Goal: Task Accomplishment & Management: Complete application form

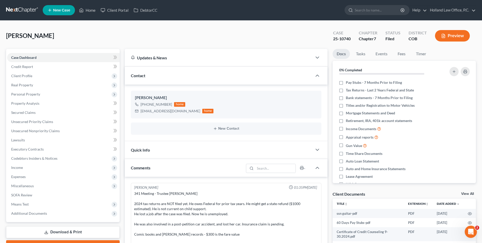
scroll to position [6, 0]
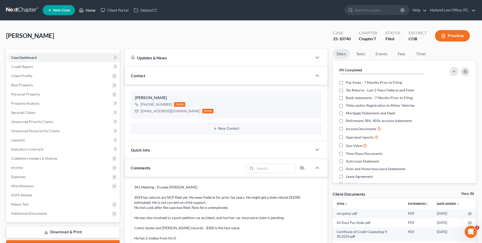
click at [89, 6] on link "Home" at bounding box center [88, 10] width 22 height 9
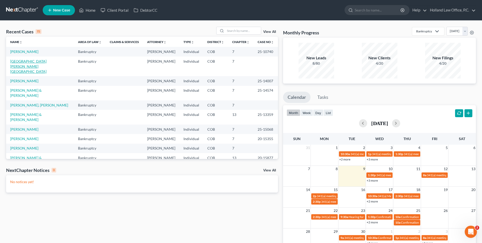
click at [27, 67] on link "[GEOGRAPHIC_DATA][PERSON_NAME][GEOGRAPHIC_DATA]" at bounding box center [28, 66] width 36 height 14
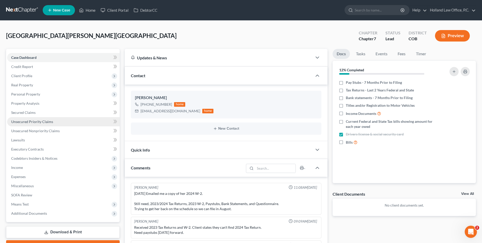
click at [73, 123] on link "Unsecured Priority Claims" at bounding box center [63, 121] width 113 height 9
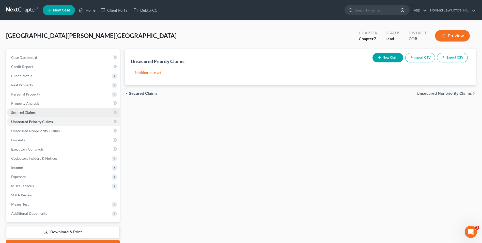
click at [71, 110] on link "Secured Claims" at bounding box center [63, 112] width 113 height 9
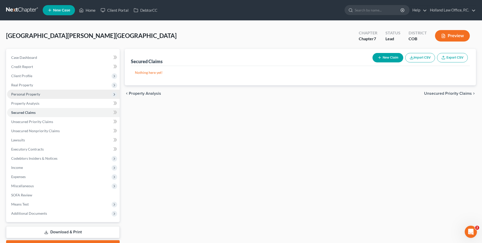
click at [31, 96] on span "Personal Property" at bounding box center [25, 94] width 29 height 4
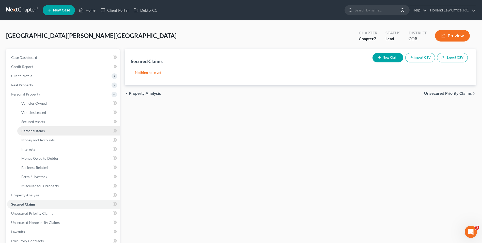
click at [43, 131] on span "Personal Items" at bounding box center [32, 130] width 23 height 4
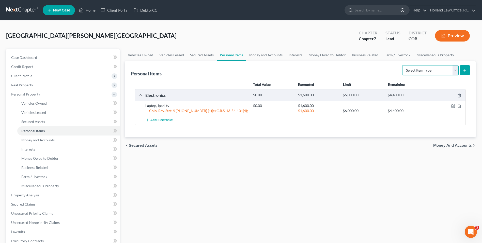
click at [423, 71] on select "Select Item Type Clothing Collectibles Of Value Electronics Firearms Household …" at bounding box center [431, 70] width 56 height 10
select select "clothing"
click at [403, 65] on select "Select Item Type Clothing Collectibles Of Value Electronics Firearms Household …" at bounding box center [431, 70] width 56 height 10
click at [468, 73] on button "submit" at bounding box center [465, 70] width 10 height 10
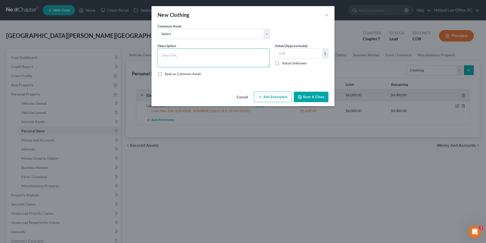
click at [201, 57] on textarea at bounding box center [214, 57] width 112 height 19
type textarea "Women's clothing, shoes, and accessories."
click at [305, 54] on input "text" at bounding box center [298, 54] width 47 height 10
type input "100.00"
click at [274, 104] on div "Cancel Add Exemption Save & Close" at bounding box center [243, 98] width 183 height 17
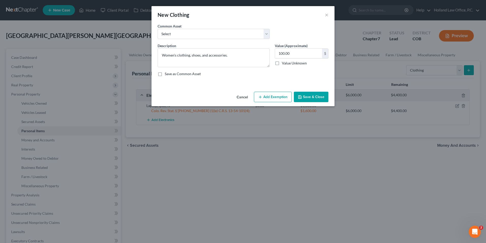
click at [275, 99] on button "Add Exemption" at bounding box center [273, 97] width 38 height 11
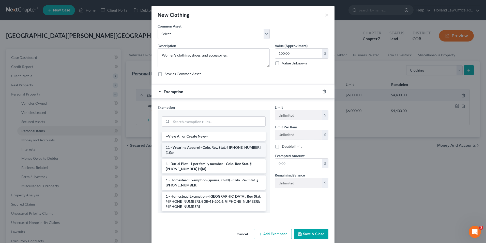
click at [197, 149] on li "11 - Wearing Apparel - Colo. Rev. Stat. § [PHONE_NUMBER] (1)(a)" at bounding box center [214, 150] width 104 height 14
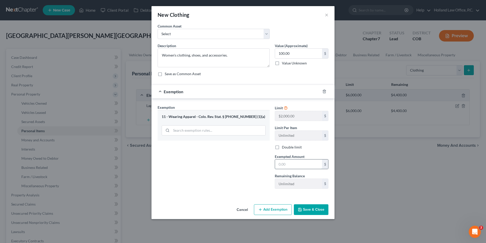
click at [286, 164] on input "text" at bounding box center [298, 164] width 47 height 10
type input "4"
type input "100.00"
click at [304, 206] on button "Save & Close" at bounding box center [311, 209] width 35 height 11
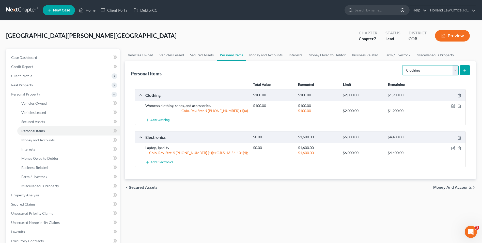
click at [417, 71] on select "Select Item Type Clothing Collectibles Of Value Electronics Firearms Household …" at bounding box center [431, 70] width 56 height 10
click at [93, 12] on link "Home" at bounding box center [88, 10] width 22 height 9
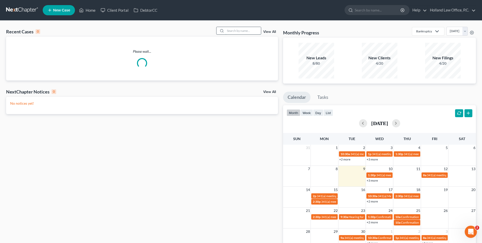
click at [232, 29] on input "search" at bounding box center [244, 30] width 36 height 7
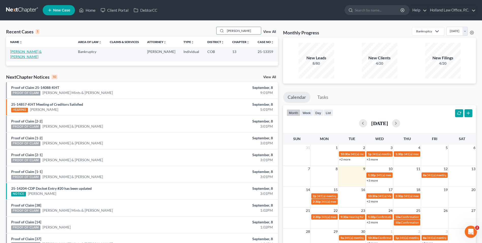
type input "[PERSON_NAME]"
click at [42, 51] on link "[PERSON_NAME] & [PERSON_NAME]" at bounding box center [26, 53] width 32 height 9
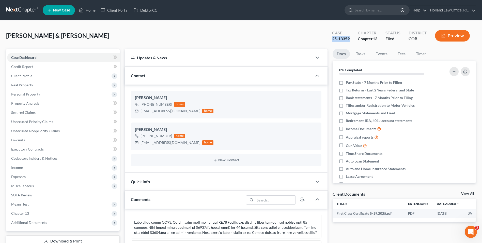
drag, startPoint x: 335, startPoint y: 38, endPoint x: 330, endPoint y: 38, distance: 4.3
click at [330, 38] on div "Case 25-13359" at bounding box center [341, 36] width 26 height 15
click at [94, 9] on link "Home" at bounding box center [88, 10] width 22 height 9
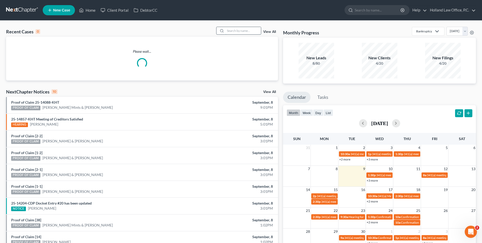
click at [236, 32] on input "search" at bounding box center [244, 30] width 36 height 7
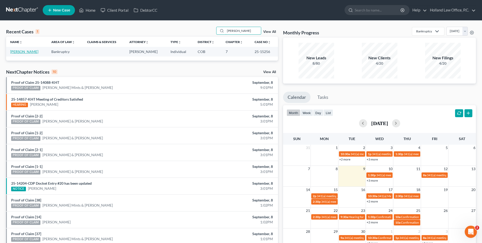
type input "[PERSON_NAME]"
click at [22, 52] on link "[PERSON_NAME]" at bounding box center [24, 51] width 28 height 4
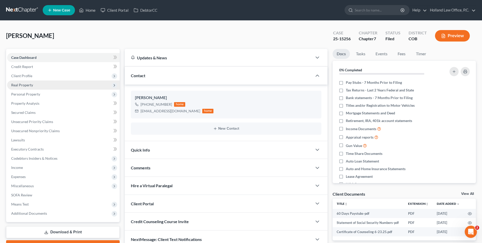
click at [35, 82] on span "Real Property" at bounding box center [63, 84] width 113 height 9
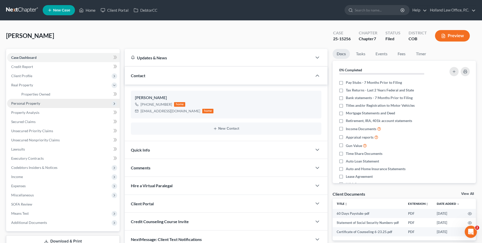
click at [31, 100] on span "Personal Property" at bounding box center [63, 103] width 113 height 9
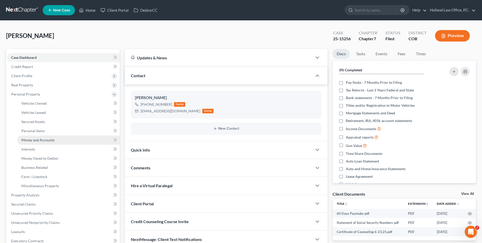
click at [40, 137] on link "Money and Accounts" at bounding box center [68, 139] width 102 height 9
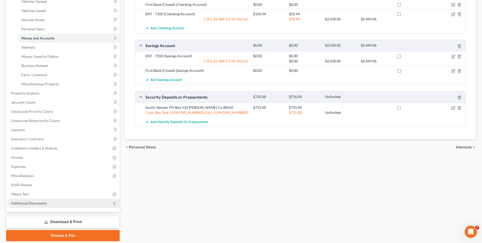
click at [35, 203] on span "Additional Documents" at bounding box center [29, 203] width 36 height 4
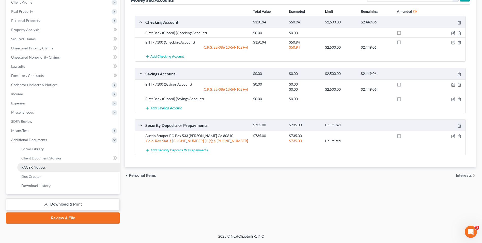
click at [44, 166] on span "PACER Notices" at bounding box center [33, 167] width 24 height 4
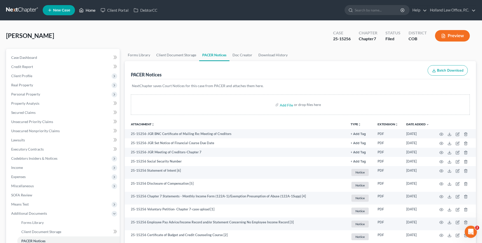
click at [91, 12] on link "Home" at bounding box center [88, 10] width 22 height 9
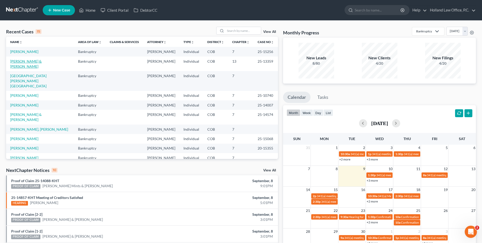
click at [31, 66] on link "[PERSON_NAME] & [PERSON_NAME]" at bounding box center [26, 63] width 32 height 9
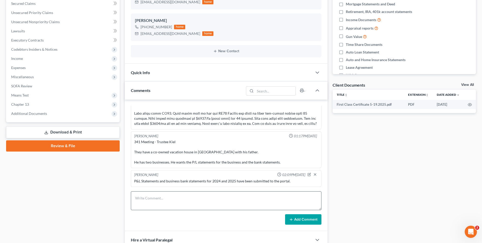
scroll to position [113, 0]
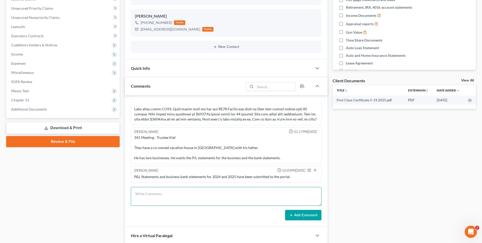
click at [161, 192] on textarea at bounding box center [226, 196] width 191 height 19
type textarea "The 2025 Profit and [PERSON_NAME] requested by the Trustee have been uploaded t…"
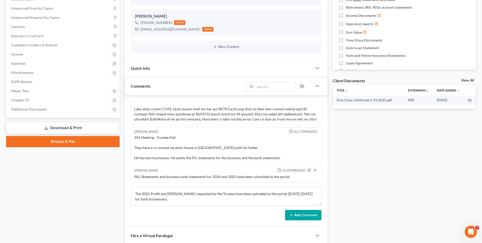
click at [313, 216] on button "Add Comment" at bounding box center [303, 215] width 36 height 11
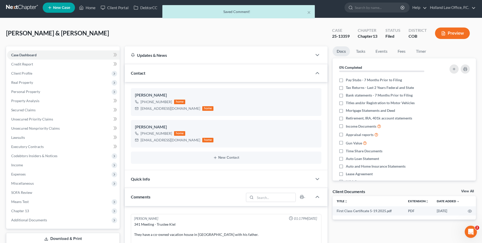
scroll to position [0, 0]
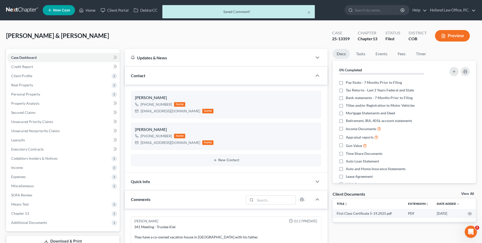
click at [92, 10] on div "× Saved Comment!" at bounding box center [238, 13] width 482 height 16
click at [89, 9] on div "× Saved Comment!" at bounding box center [238, 13] width 482 height 16
click at [91, 8] on div "× Saved Comment!" at bounding box center [238, 13] width 482 height 16
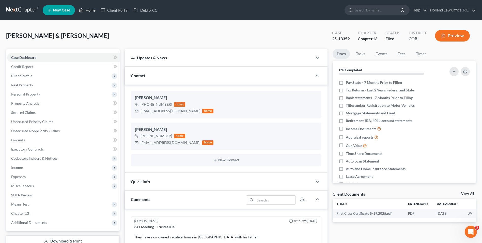
click at [86, 11] on link "Home" at bounding box center [88, 10] width 22 height 9
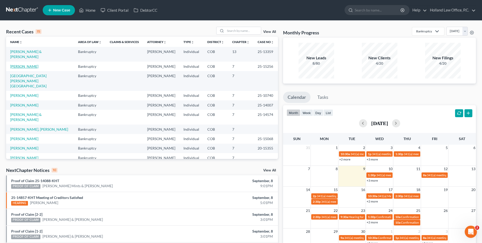
click at [28, 67] on link "[PERSON_NAME]" at bounding box center [24, 66] width 28 height 4
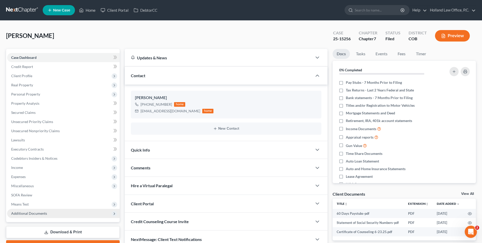
click at [48, 215] on span "Additional Documents" at bounding box center [63, 213] width 113 height 9
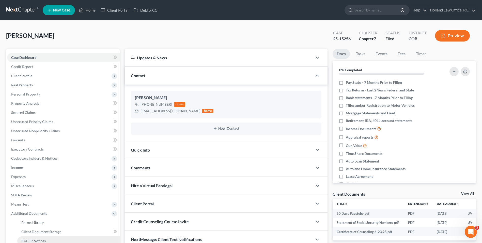
click at [38, 240] on span "PACER Notices" at bounding box center [33, 240] width 24 height 4
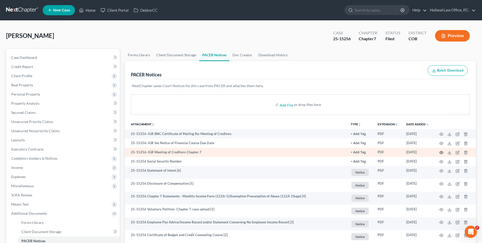
click at [443, 153] on icon "button" at bounding box center [442, 152] width 4 height 4
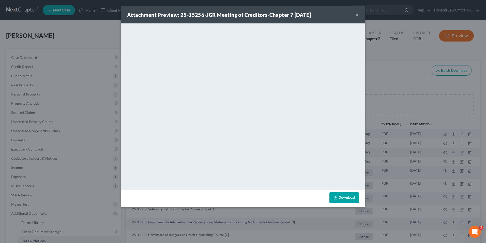
click at [358, 15] on button "×" at bounding box center [358, 15] width 4 height 6
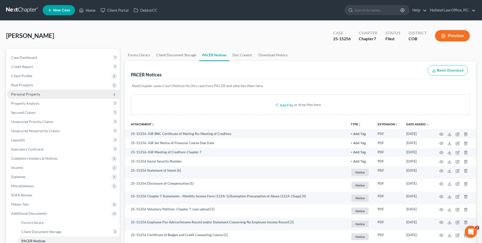
click at [34, 94] on span "Personal Property" at bounding box center [25, 94] width 29 height 4
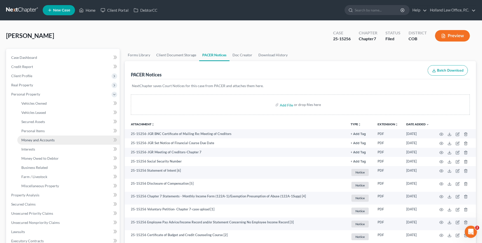
click at [33, 141] on span "Money and Accounts" at bounding box center [37, 140] width 33 height 4
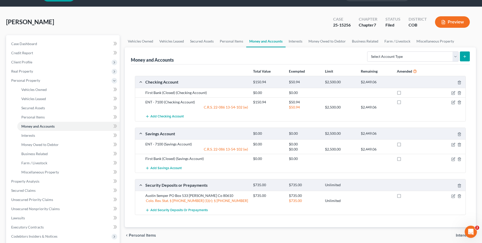
scroll to position [25, 0]
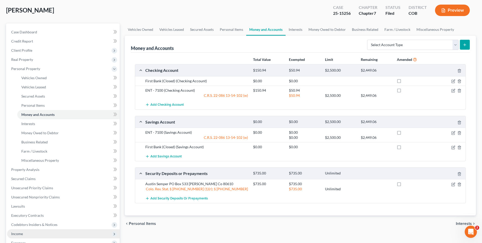
click at [30, 230] on span "Income" at bounding box center [63, 233] width 113 height 9
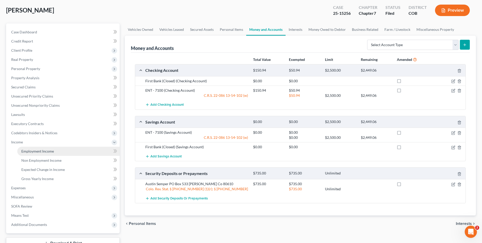
click at [45, 150] on span "Employment Income" at bounding box center [37, 151] width 33 height 4
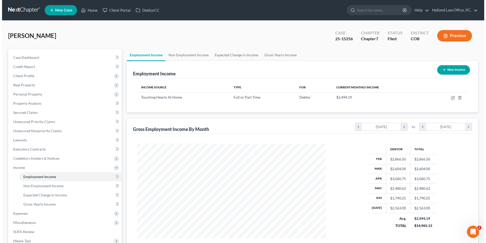
scroll to position [94, 199]
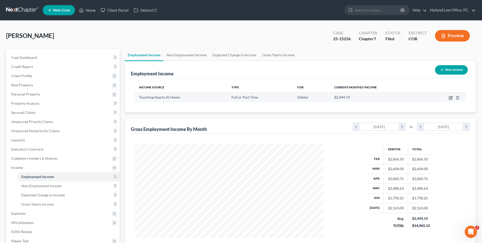
click at [449, 98] on icon "button" at bounding box center [450, 97] width 3 height 3
select select "0"
select select "5"
select select "0"
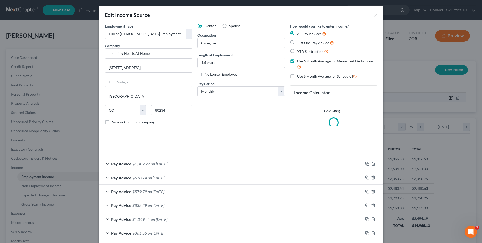
scroll to position [95, 201]
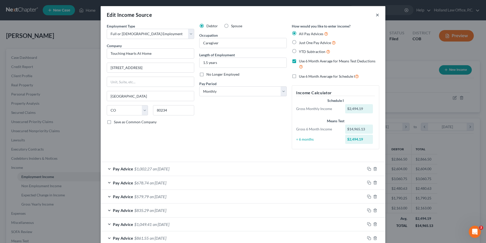
click at [376, 13] on button "×" at bounding box center [378, 15] width 4 height 6
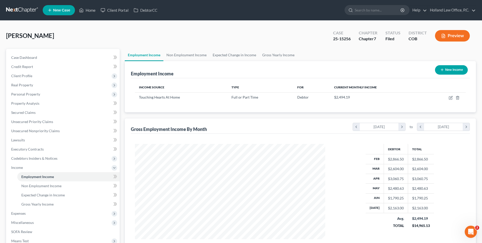
scroll to position [254245, 254141]
click at [84, 10] on link "Home" at bounding box center [88, 10] width 22 height 9
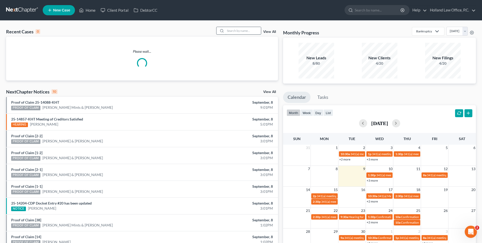
click at [238, 30] on input "search" at bounding box center [244, 30] width 36 height 7
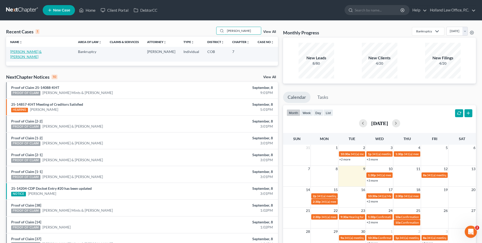
type input "[PERSON_NAME]"
click at [23, 53] on link "[PERSON_NAME] & [PERSON_NAME]" at bounding box center [26, 53] width 32 height 9
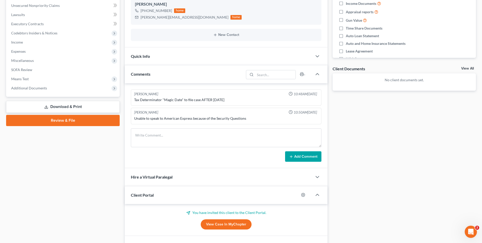
scroll to position [127, 0]
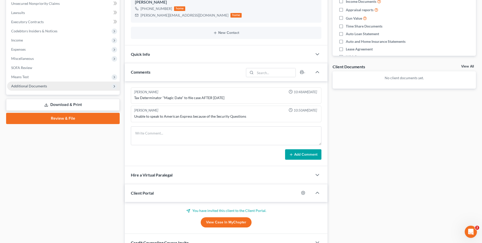
click at [36, 82] on span "Additional Documents" at bounding box center [63, 85] width 113 height 9
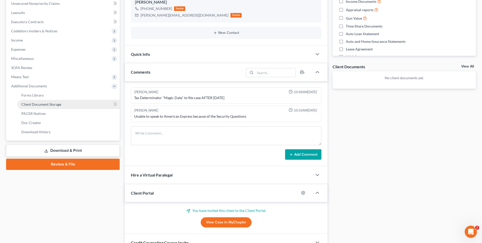
click at [50, 105] on span "Client Document Storage" at bounding box center [41, 104] width 40 height 4
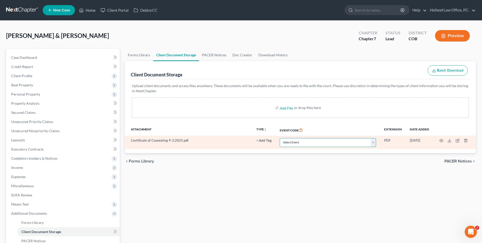
click at [285, 142] on select "Select Event 1009-1.1 Notice of Amendments 20 Largest Unsecured Creditors Amend…" at bounding box center [328, 142] width 96 height 9
drag, startPoint x: 285, startPoint y: 142, endPoint x: 281, endPoint y: 144, distance: 4.8
click at [281, 144] on select "Select Event 1009-1.1 Notice of Amendments 20 Largest Unsecured Creditors Amend…" at bounding box center [328, 142] width 96 height 9
select select "5"
click at [280, 138] on select "Select Event 1009-1.1 Notice of Amendments 20 Largest Unsecured Creditors Amend…" at bounding box center [328, 142] width 96 height 9
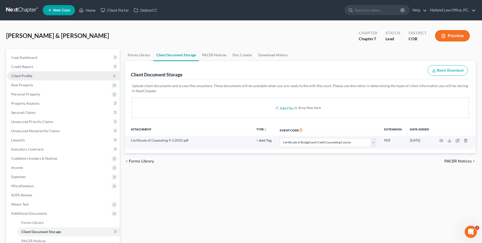
click at [28, 77] on span "Client Profile" at bounding box center [21, 76] width 21 height 4
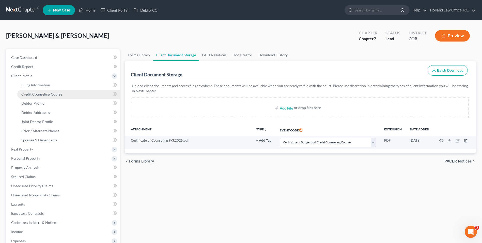
click at [41, 93] on span "Credit Counseling Course" at bounding box center [41, 94] width 41 height 4
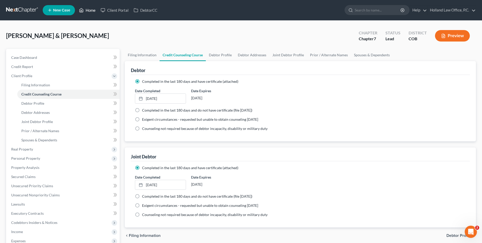
click at [90, 6] on link "Home" at bounding box center [88, 10] width 22 height 9
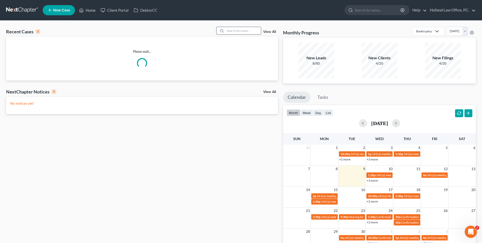
drag, startPoint x: 235, startPoint y: 32, endPoint x: 221, endPoint y: 27, distance: 15.1
click at [232, 31] on input "search" at bounding box center [244, 30] width 36 height 7
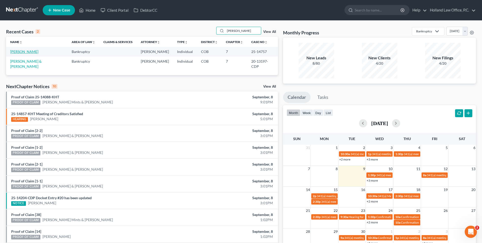
type input "[PERSON_NAME]"
click at [29, 53] on link "[PERSON_NAME]" at bounding box center [24, 51] width 28 height 4
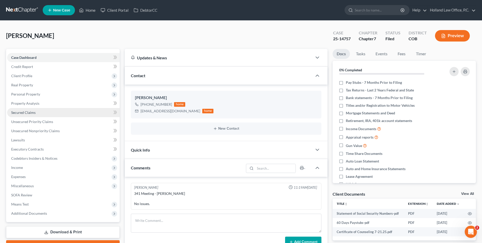
click at [25, 113] on span "Secured Claims" at bounding box center [23, 112] width 24 height 4
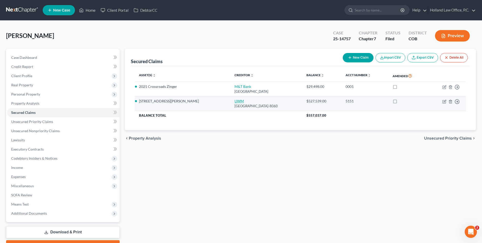
click at [235, 101] on link "UWM" at bounding box center [239, 101] width 9 height 4
select select "36"
select select "3"
select select "4"
select select "0"
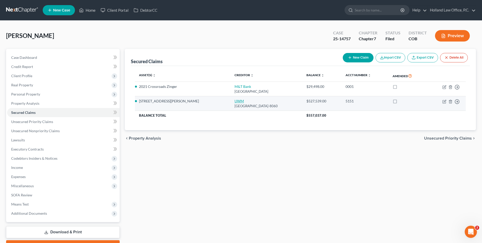
select select "1"
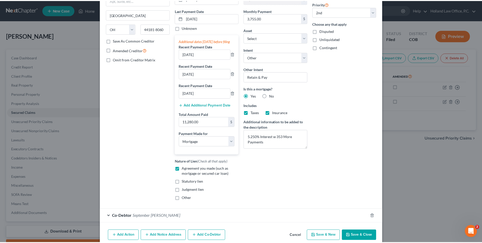
scroll to position [76, 0]
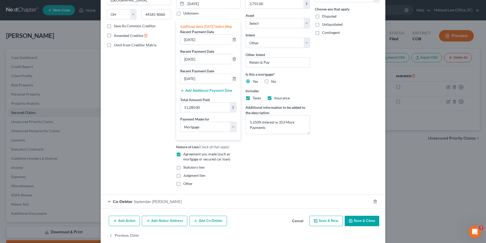
click at [363, 226] on button "Save & Close" at bounding box center [362, 220] width 35 height 11
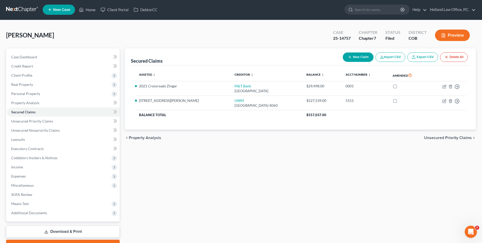
scroll to position [0, 0]
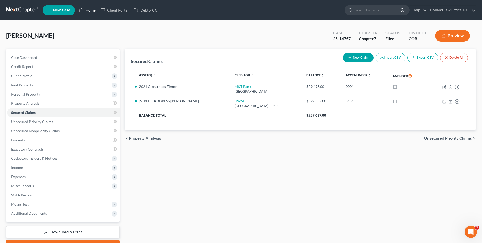
click at [95, 9] on link "Home" at bounding box center [88, 10] width 22 height 9
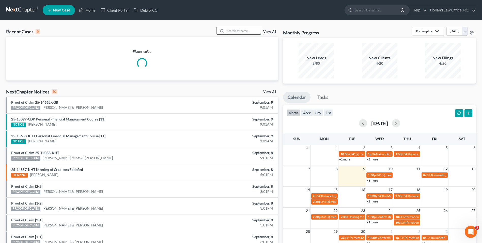
click at [253, 28] on input "search" at bounding box center [244, 30] width 36 height 7
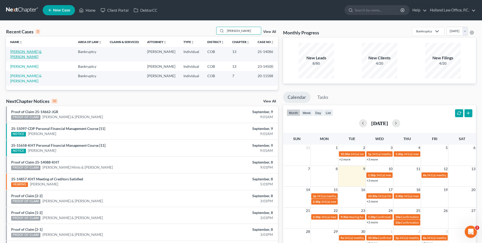
type input "[PERSON_NAME]"
click at [42, 50] on link "[PERSON_NAME] & [PERSON_NAME]" at bounding box center [26, 53] width 32 height 9
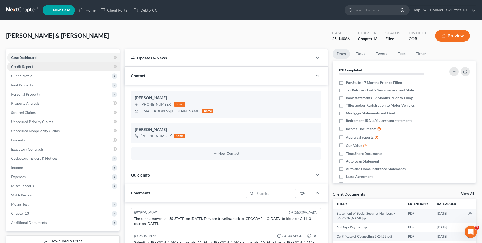
scroll to position [2, 0]
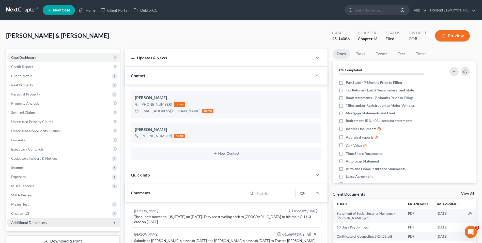
click at [39, 226] on span "Additional Documents" at bounding box center [63, 222] width 113 height 9
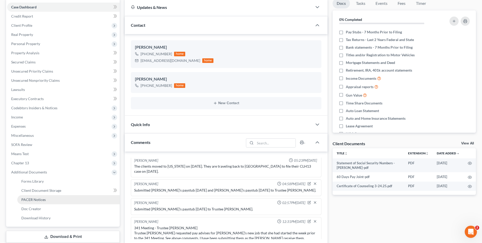
scroll to position [51, 0]
drag, startPoint x: 43, startPoint y: 198, endPoint x: 206, endPoint y: 165, distance: 166.9
click at [42, 198] on span "PACER Notices" at bounding box center [33, 199] width 24 height 4
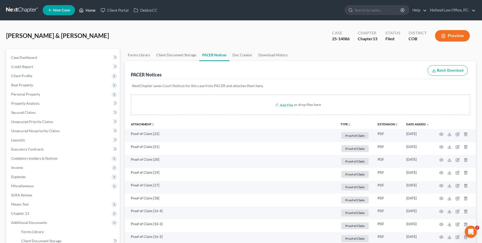
drag, startPoint x: 87, startPoint y: 12, endPoint x: 182, endPoint y: 13, distance: 94.9
click at [87, 12] on link "Home" at bounding box center [88, 10] width 22 height 9
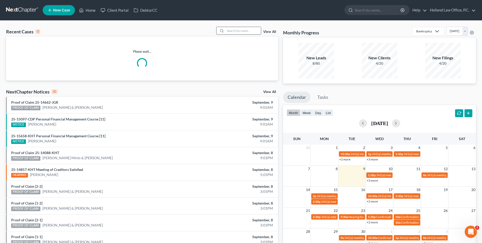
click at [240, 31] on input "search" at bounding box center [244, 30] width 36 height 7
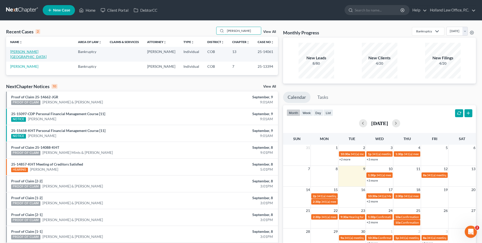
type input "[PERSON_NAME]"
click at [27, 51] on link "[PERSON_NAME][GEOGRAPHIC_DATA]" at bounding box center [28, 53] width 36 height 9
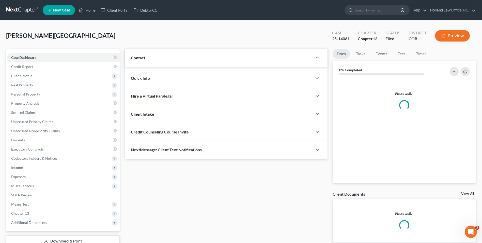
scroll to position [25, 0]
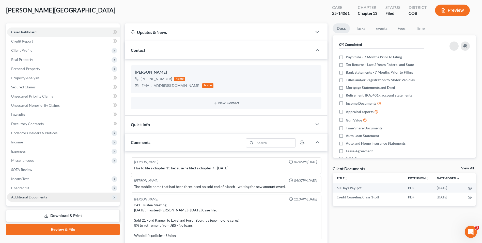
click at [30, 197] on span "Additional Documents" at bounding box center [29, 197] width 36 height 4
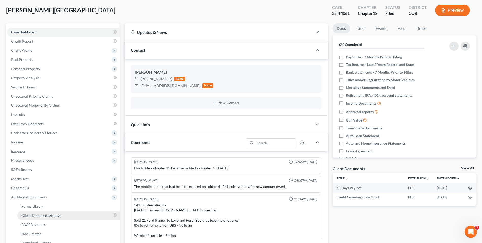
scroll to position [37, 0]
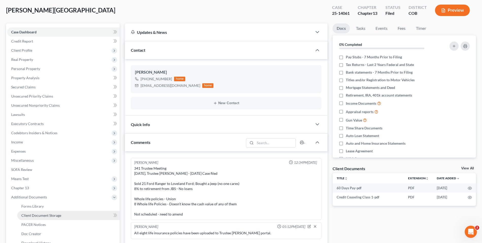
click at [36, 216] on span "Client Document Storage" at bounding box center [41, 215] width 40 height 4
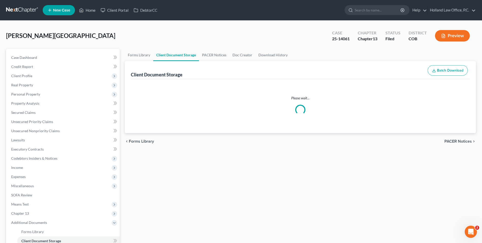
select select "5"
select select "28"
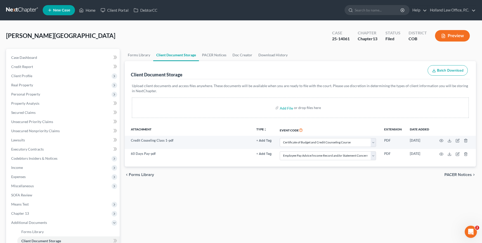
click at [34, 225] on span "Additional Documents" at bounding box center [63, 222] width 113 height 9
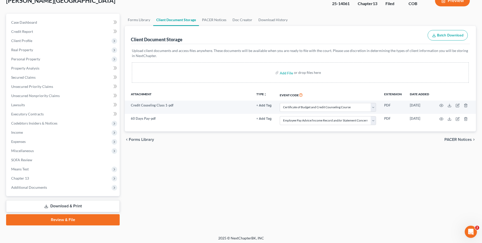
scroll to position [37, 0]
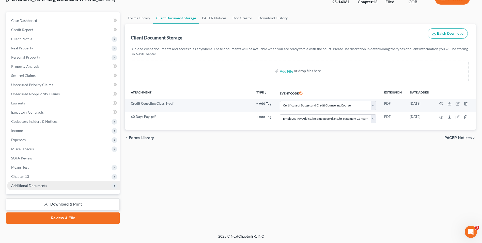
click at [36, 190] on span "Additional Documents" at bounding box center [63, 185] width 113 height 9
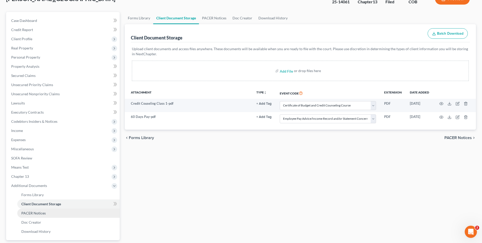
click at [39, 215] on link "PACER Notices" at bounding box center [68, 212] width 102 height 9
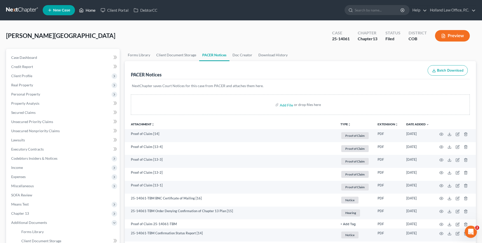
drag, startPoint x: 88, startPoint y: 11, endPoint x: 91, endPoint y: 11, distance: 3.6
click at [88, 11] on link "Home" at bounding box center [88, 10] width 22 height 9
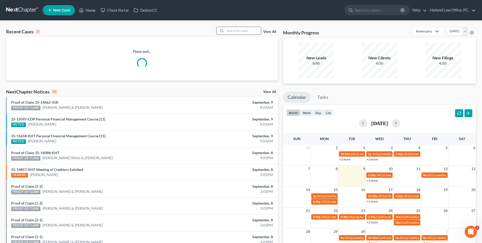
click at [233, 28] on input "search" at bounding box center [244, 30] width 36 height 7
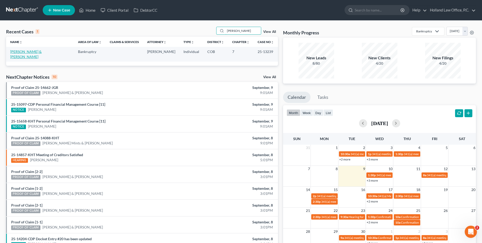
type input "[PERSON_NAME]"
click at [28, 52] on link "[PERSON_NAME] & [PERSON_NAME]" at bounding box center [26, 53] width 32 height 9
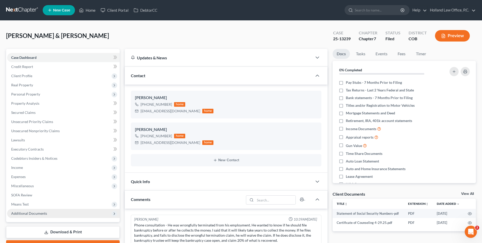
click at [42, 217] on span "Additional Documents" at bounding box center [63, 213] width 113 height 9
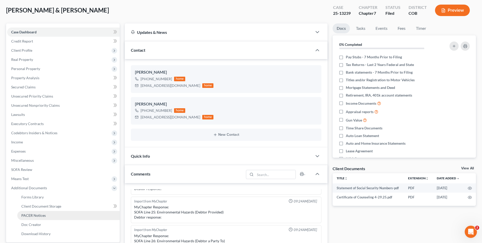
click at [43, 213] on span "PACER Notices" at bounding box center [33, 215] width 24 height 4
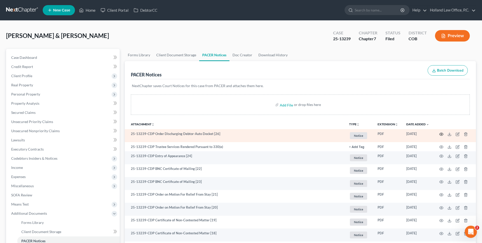
click at [442, 135] on icon "button" at bounding box center [442, 134] width 4 height 4
click at [440, 134] on icon "button" at bounding box center [442, 134] width 4 height 3
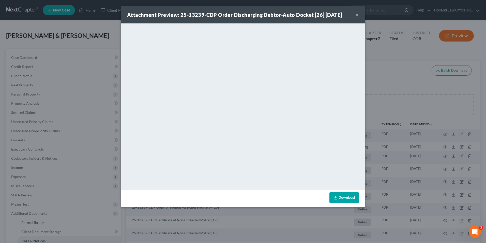
click at [357, 16] on button "×" at bounding box center [358, 15] width 4 height 6
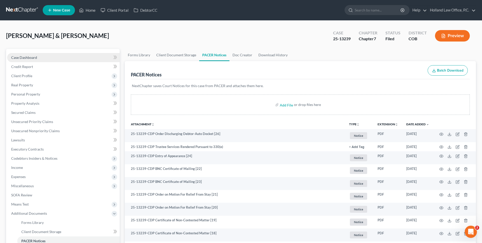
drag, startPoint x: 50, startPoint y: 51, endPoint x: 46, endPoint y: 55, distance: 5.4
click at [49, 53] on div "Case Dashboard Payments Invoices Payments Payments Credit Report Client Profile…" at bounding box center [63, 158] width 114 height 219
click at [44, 56] on link "Case Dashboard" at bounding box center [63, 57] width 113 height 9
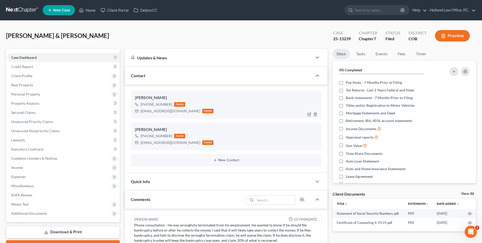
scroll to position [197, 0]
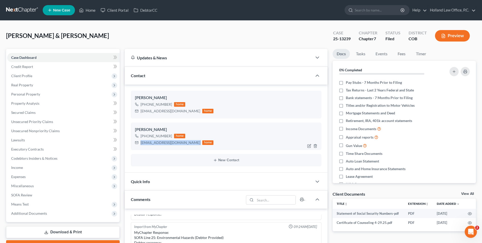
drag, startPoint x: 177, startPoint y: 142, endPoint x: 159, endPoint y: 143, distance: 17.8
click at [138, 146] on div "[PERSON_NAME] [PHONE_NUMBER] home [EMAIL_ADDRESS][DOMAIN_NAME] home" at bounding box center [226, 135] width 191 height 27
drag, startPoint x: 159, startPoint y: 143, endPoint x: 164, endPoint y: 140, distance: 5.3
copy div "[EMAIL_ADDRESS][DOMAIN_NAME]"
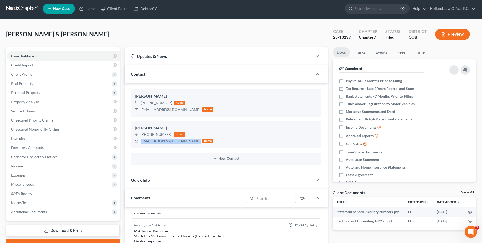
scroll to position [0, 0]
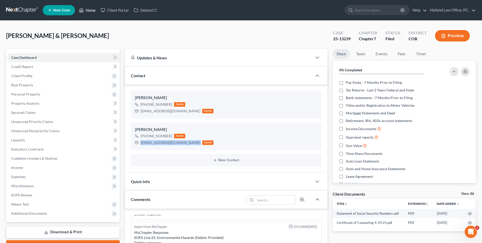
click at [91, 9] on link "Home" at bounding box center [88, 10] width 22 height 9
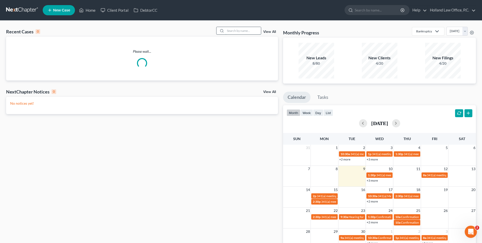
click at [239, 29] on input "search" at bounding box center [244, 30] width 36 height 7
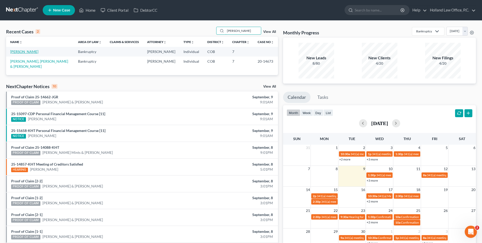
type input "[PERSON_NAME]"
click at [22, 51] on link "[PERSON_NAME]" at bounding box center [24, 51] width 28 height 4
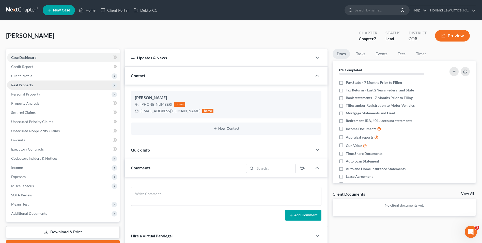
drag, startPoint x: 27, startPoint y: 75, endPoint x: 33, endPoint y: 86, distance: 12.7
click at [27, 75] on span "Client Profile" at bounding box center [21, 76] width 21 height 4
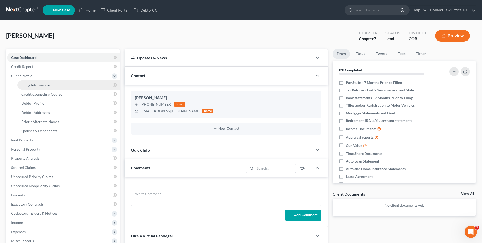
click at [37, 83] on span "Filing Information" at bounding box center [35, 85] width 29 height 4
select select "1"
select select "0"
select select "5"
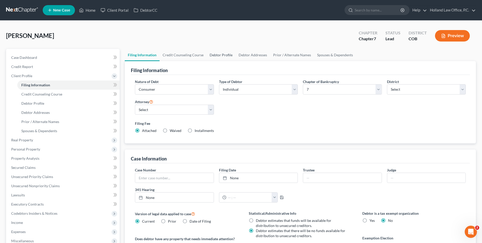
click at [207, 55] on link "Debtor Profile" at bounding box center [221, 55] width 29 height 12
select select "0"
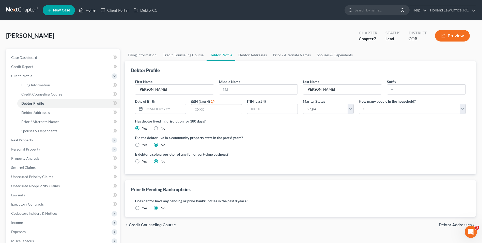
click at [89, 11] on link "Home" at bounding box center [88, 10] width 22 height 9
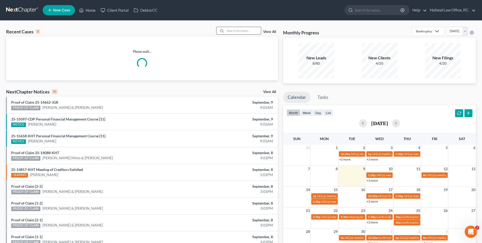
click at [251, 29] on input "search" at bounding box center [244, 30] width 36 height 7
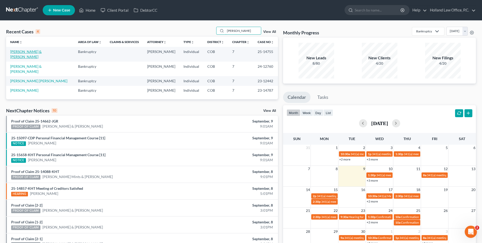
type input "[PERSON_NAME]"
click at [29, 51] on link "[PERSON_NAME] & [PERSON_NAME]" at bounding box center [26, 53] width 32 height 9
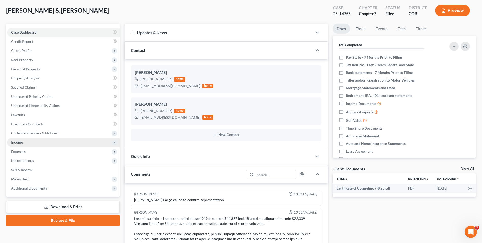
scroll to position [79, 0]
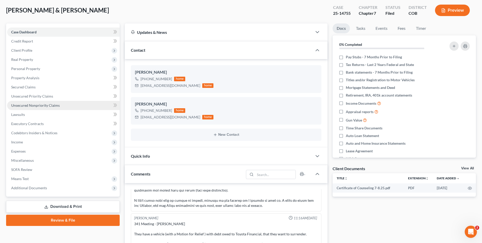
click at [44, 107] on span "Unsecured Nonpriority Claims" at bounding box center [35, 105] width 49 height 4
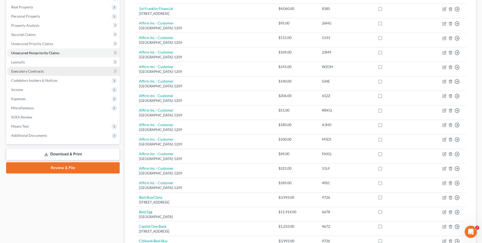
scroll to position [60, 0]
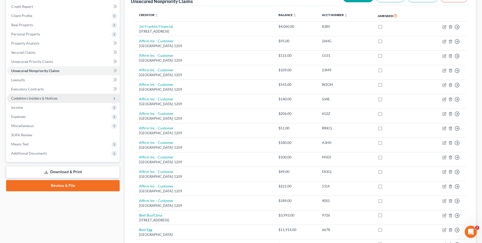
click at [31, 98] on span "Codebtors Insiders & Notices" at bounding box center [34, 98] width 46 height 4
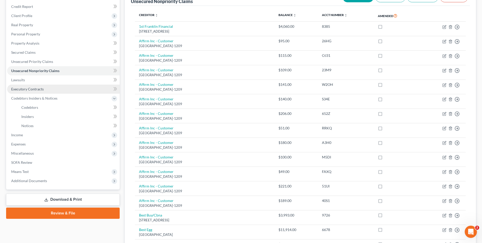
click at [33, 91] on span "Executory Contracts" at bounding box center [27, 89] width 33 height 4
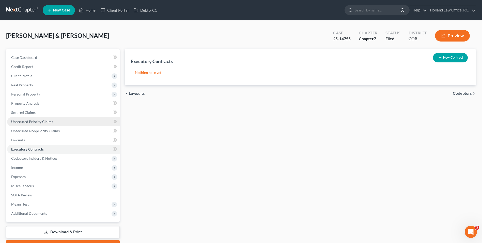
click at [40, 122] on span "Unsecured Priority Claims" at bounding box center [32, 121] width 42 height 4
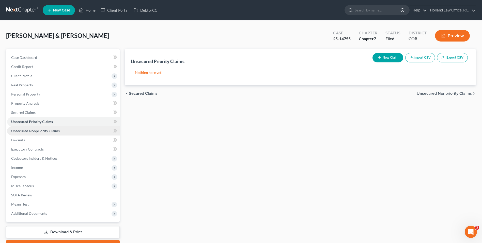
click at [32, 130] on span "Unsecured Nonpriority Claims" at bounding box center [35, 130] width 49 height 4
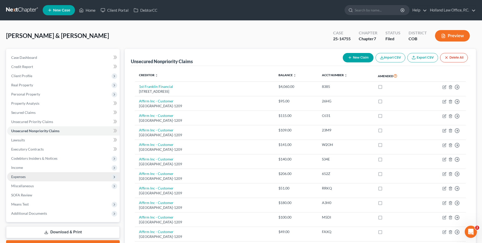
click at [22, 175] on span "Expenses" at bounding box center [18, 176] width 14 height 4
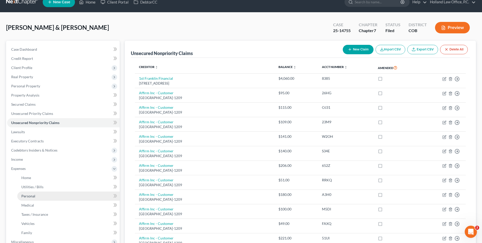
scroll to position [25, 0]
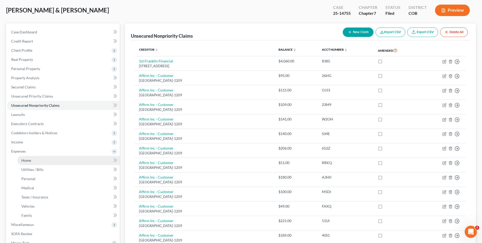
click at [30, 160] on span "Home" at bounding box center [26, 160] width 10 height 4
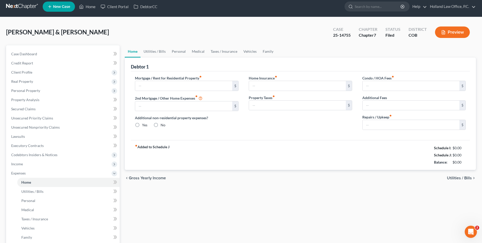
type input "1,790.00"
radio input "true"
type input "30.00"
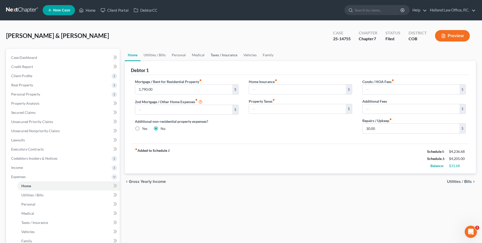
click at [237, 56] on link "Taxes / Insurance" at bounding box center [224, 55] width 33 height 12
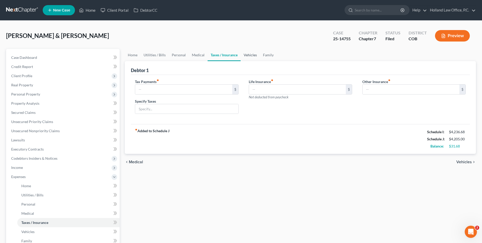
click at [244, 56] on link "Vehicles" at bounding box center [250, 55] width 19 height 12
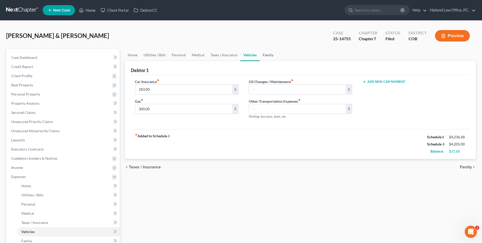
click at [265, 55] on link "Family" at bounding box center [268, 55] width 17 height 12
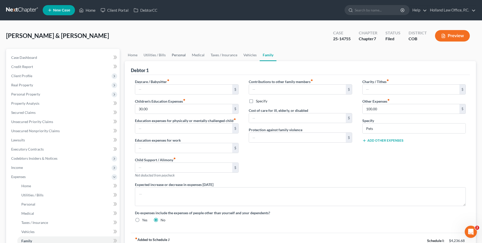
click at [184, 57] on link "Personal" at bounding box center [179, 55] width 20 height 12
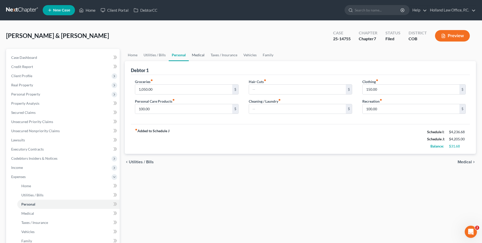
click at [197, 57] on link "Medical" at bounding box center [198, 55] width 19 height 12
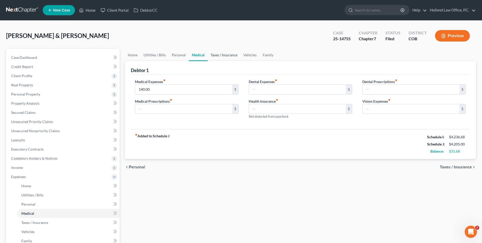
click at [215, 56] on link "Taxes / Insurance" at bounding box center [224, 55] width 33 height 12
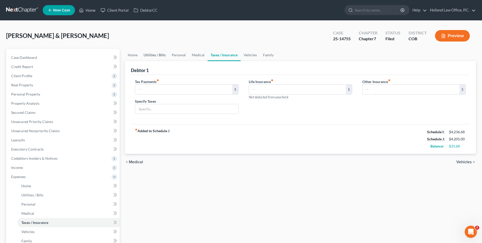
click at [155, 52] on link "Utilities / Bills" at bounding box center [155, 55] width 28 height 12
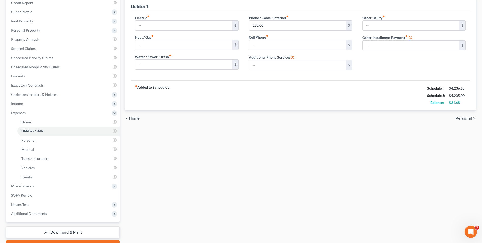
scroll to position [76, 0]
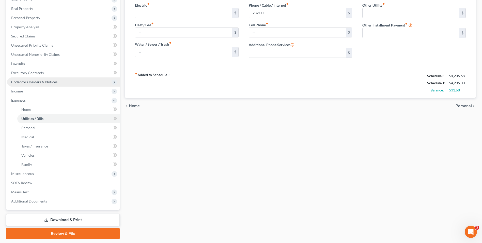
click at [31, 82] on span "Codebtors Insiders & Notices" at bounding box center [34, 82] width 46 height 4
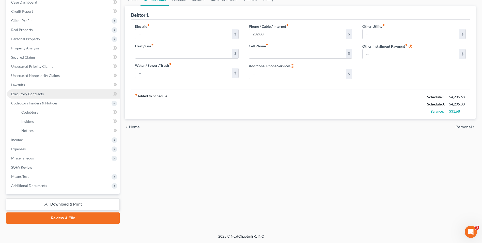
click at [41, 92] on span "Executory Contracts" at bounding box center [27, 94] width 33 height 4
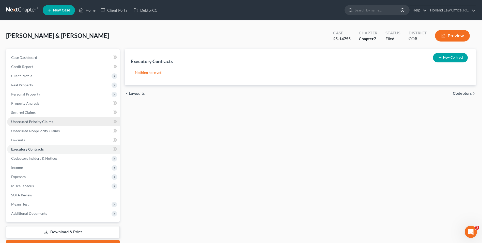
click at [23, 123] on span "Unsecured Priority Claims" at bounding box center [32, 121] width 42 height 4
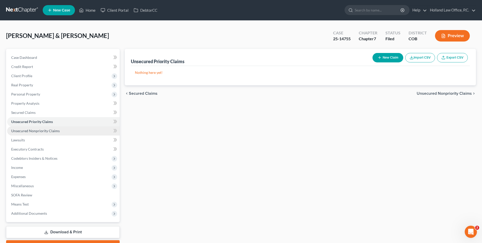
click at [22, 133] on link "Unsecured Nonpriority Claims" at bounding box center [63, 130] width 113 height 9
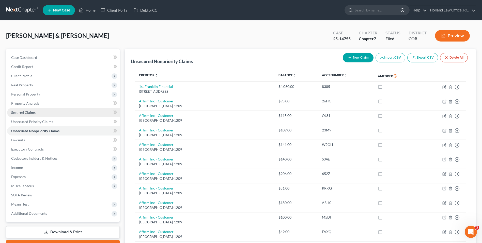
click at [25, 114] on span "Secured Claims" at bounding box center [23, 112] width 24 height 4
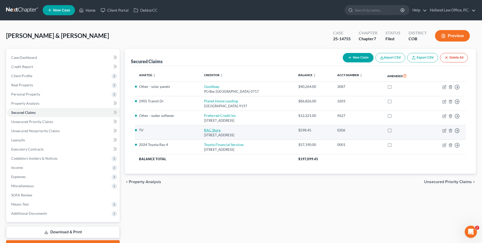
click at [210, 131] on link "RAC Store" at bounding box center [212, 130] width 17 height 4
select select "45"
select select "4"
select select "2"
select select "0"
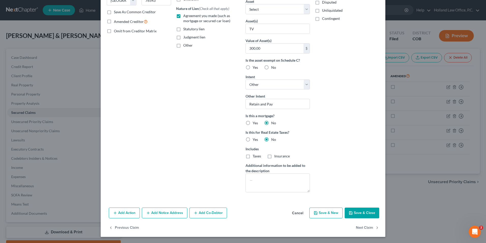
click at [371, 217] on button "Save & Close" at bounding box center [362, 212] width 35 height 11
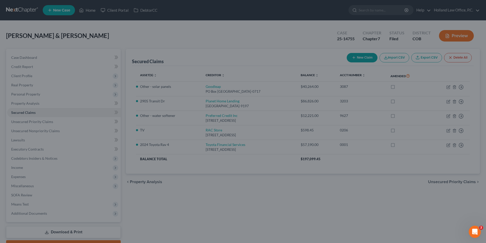
scroll to position [35, 0]
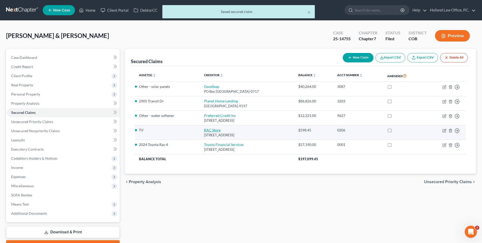
click at [211, 132] on link "RAC Store" at bounding box center [212, 130] width 17 height 4
select select "45"
select select "4"
select select "2"
select select "0"
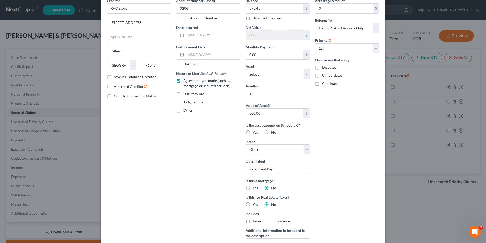
scroll to position [0, 0]
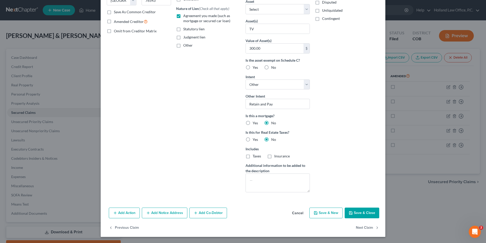
click at [367, 217] on button "Save & Close" at bounding box center [362, 212] width 35 height 11
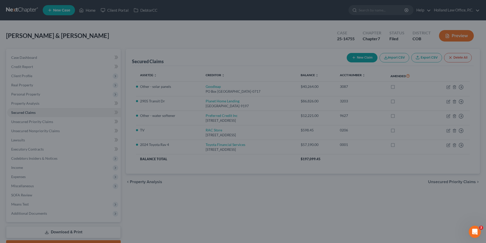
scroll to position [35, 0]
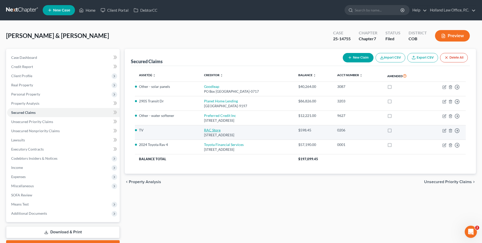
click at [211, 128] on link "RAC Store" at bounding box center [212, 130] width 17 height 4
select select "45"
select select "4"
select select "2"
select select "0"
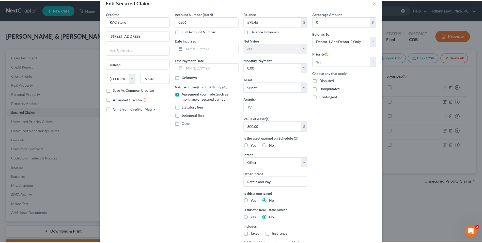
scroll to position [0, 0]
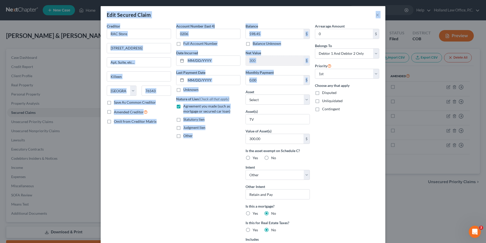
drag, startPoint x: 102, startPoint y: 3, endPoint x: 253, endPoint y: 91, distance: 175.4
click at [253, 91] on div "Edit Secured Claim × Creditor * RAC Store [STREET_ADDRESS][GEOGRAPHIC_DATA][US_…" at bounding box center [243, 121] width 486 height 243
click at [212, 185] on div "Account Number (last 4) 0206 Full Account Number Date Incurred Last Payment Dat…" at bounding box center [208, 154] width 69 height 263
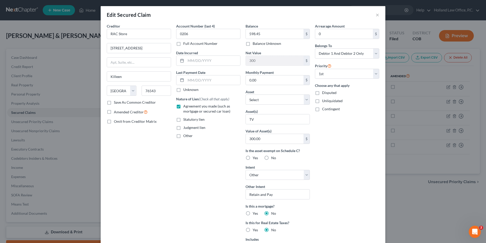
click at [378, 16] on div "Edit Secured Claim ×" at bounding box center [243, 14] width 285 height 17
click at [377, 14] on button "×" at bounding box center [378, 15] width 4 height 6
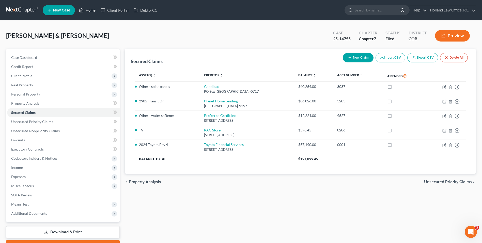
drag, startPoint x: 87, startPoint y: 5, endPoint x: 85, endPoint y: 10, distance: 4.8
click at [87, 6] on ul "New Case Home Client Portal DebtorCC - No Result - See all results Or Press Ent…" at bounding box center [260, 10] width 434 height 13
click at [85, 10] on link "Home" at bounding box center [88, 10] width 22 height 9
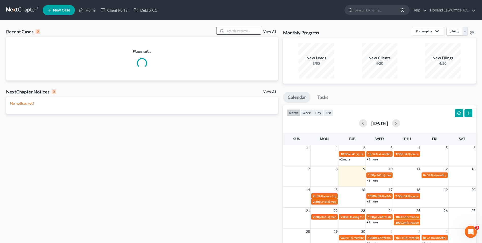
click at [240, 28] on input "search" at bounding box center [244, 30] width 36 height 7
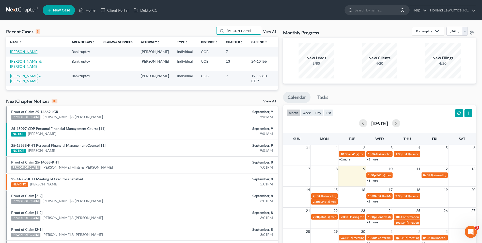
type input "[PERSON_NAME]"
click at [26, 51] on link "[PERSON_NAME]" at bounding box center [24, 51] width 28 height 4
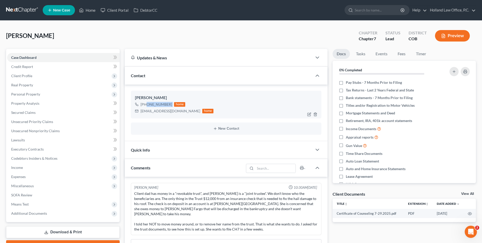
drag, startPoint x: 161, startPoint y: 104, endPoint x: 145, endPoint y: 106, distance: 15.6
click at [145, 106] on div "[PHONE_NUMBER] home" at bounding box center [174, 104] width 79 height 7
click at [90, 10] on link "Home" at bounding box center [88, 10] width 22 height 9
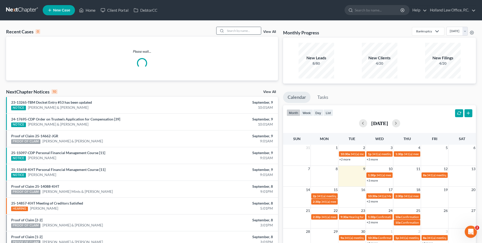
drag, startPoint x: 242, startPoint y: 31, endPoint x: 242, endPoint y: 35, distance: 4.1
click at [242, 34] on input "search" at bounding box center [244, 30] width 36 height 7
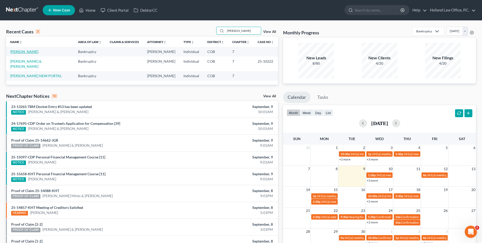
type input "[PERSON_NAME]"
click at [19, 52] on link "[PERSON_NAME]" at bounding box center [24, 51] width 28 height 4
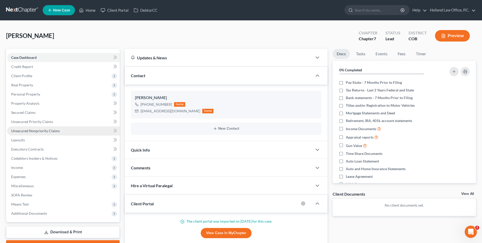
click at [42, 131] on span "Unsecured Nonpriority Claims" at bounding box center [35, 130] width 49 height 4
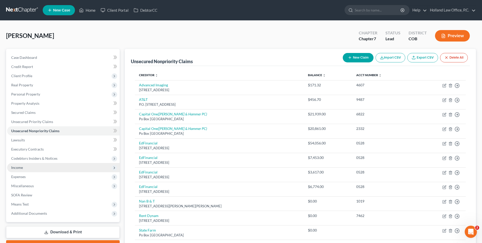
click at [30, 169] on span "Income" at bounding box center [63, 167] width 113 height 9
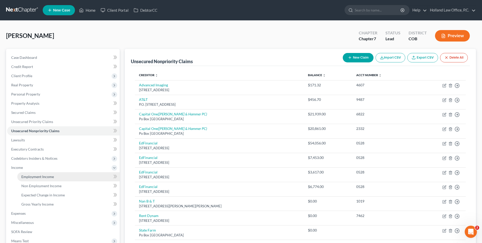
click at [31, 175] on span "Employment Income" at bounding box center [37, 176] width 33 height 4
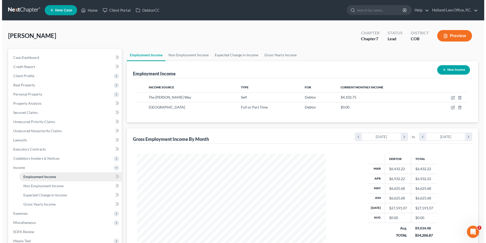
scroll to position [94, 199]
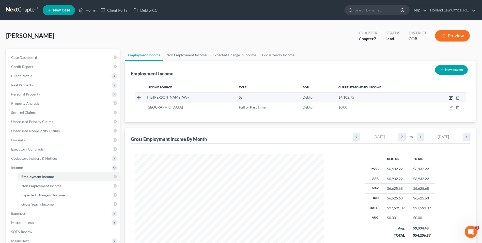
click at [450, 96] on icon "button" at bounding box center [450, 97] width 3 height 3
select select "1"
select select "5"
select select "0"
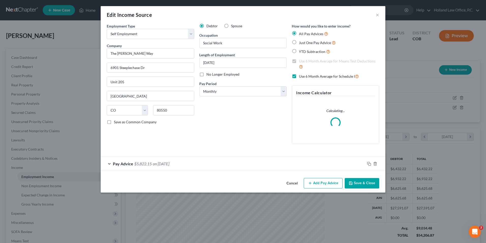
scroll to position [95, 201]
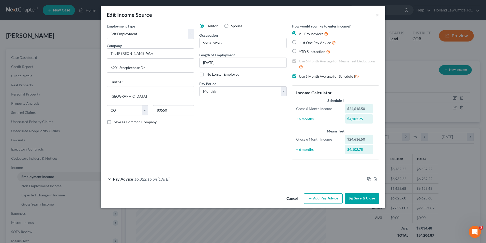
click at [169, 178] on span "on [DATE]" at bounding box center [161, 178] width 17 height 5
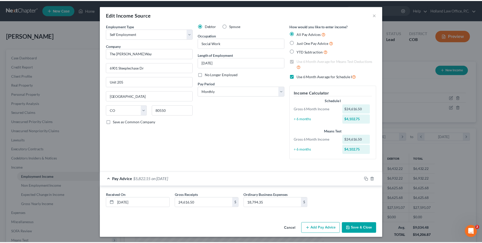
scroll to position [1, 0]
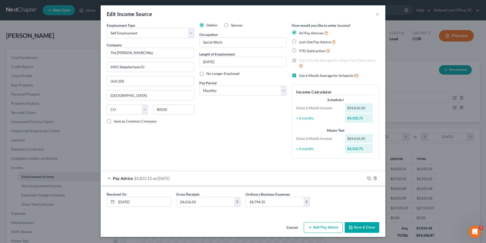
click at [369, 225] on button "Save & Close" at bounding box center [362, 227] width 35 height 11
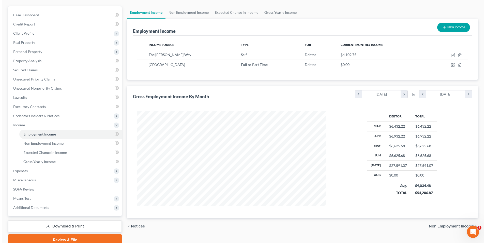
scroll to position [51, 0]
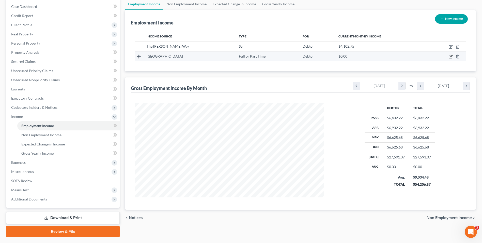
click at [452, 55] on icon "button" at bounding box center [451, 56] width 2 height 2
select select "0"
select select "5"
select select "2"
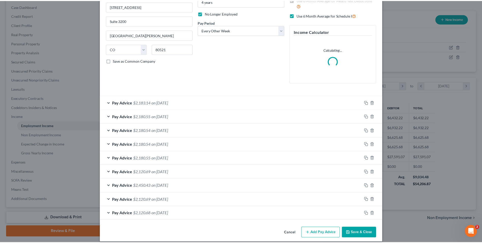
scroll to position [66, 0]
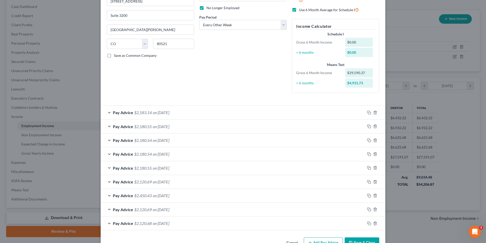
click at [366, 239] on button "Save & Close" at bounding box center [362, 242] width 35 height 11
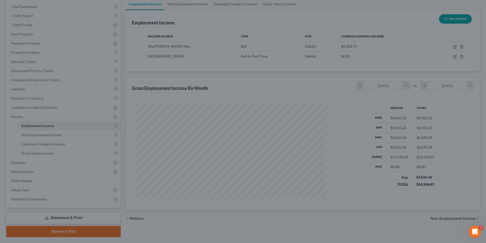
scroll to position [254245, 254141]
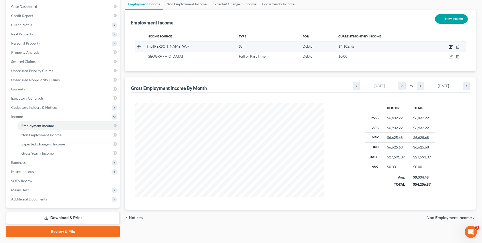
click at [450, 47] on icon "button" at bounding box center [451, 47] width 4 height 4
select select "1"
select select "5"
select select "0"
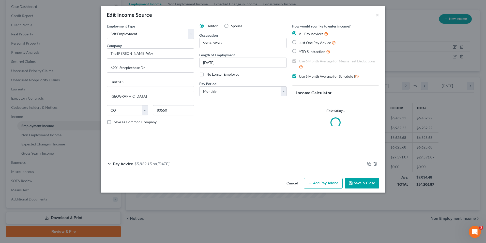
scroll to position [95, 201]
click at [177, 167] on div "Pay Advice $5,822.15 on [DATE]" at bounding box center [233, 163] width 265 height 13
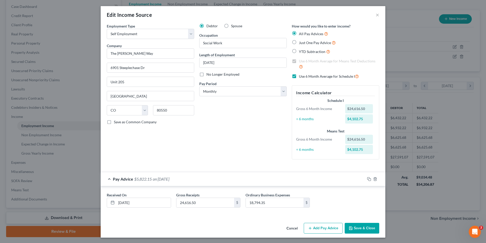
click at [338, 231] on button "Add Pay Advice" at bounding box center [323, 228] width 39 height 11
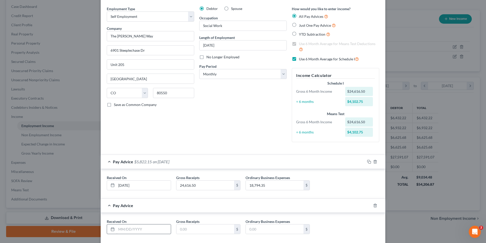
scroll to position [25, 0]
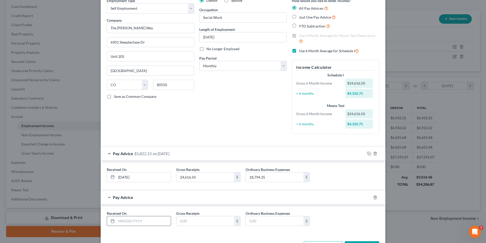
drag, startPoint x: 137, startPoint y: 219, endPoint x: 140, endPoint y: 220, distance: 3.1
click at [137, 219] on input "text" at bounding box center [143, 221] width 54 height 10
type input "08/"
click at [125, 178] on input "[DATE]" at bounding box center [143, 177] width 54 height 10
type input "[DATE]"
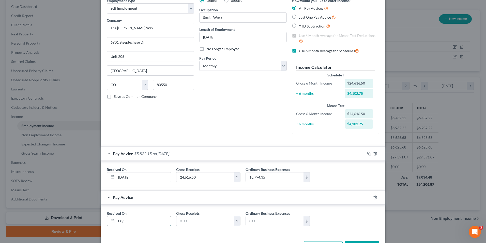
click at [129, 222] on input "08/" at bounding box center [143, 221] width 54 height 10
type input "[DATE]"
click at [220, 219] on input "text" at bounding box center [206, 221] width 58 height 10
click at [201, 225] on input "text" at bounding box center [206, 221] width 58 height 10
type input "11,855.00"
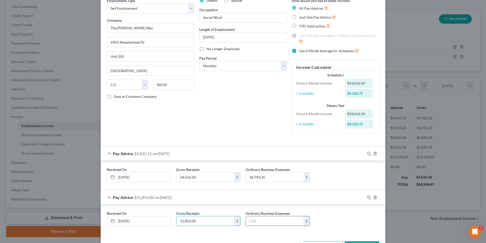
click at [265, 219] on input "text" at bounding box center [275, 221] width 58 height 10
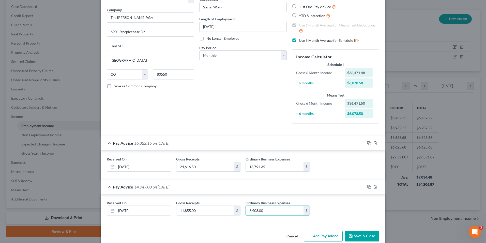
scroll to position [45, 0]
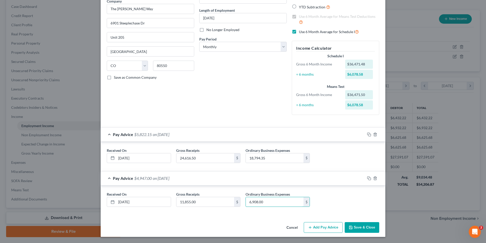
type input "6,908.00"
click at [311, 223] on button "Add Pay Advice" at bounding box center [323, 227] width 39 height 11
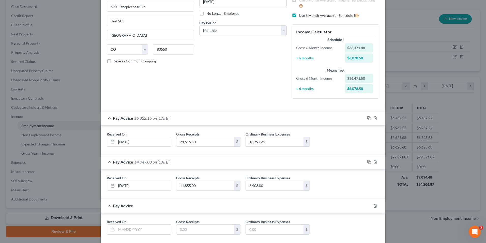
scroll to position [70, 0]
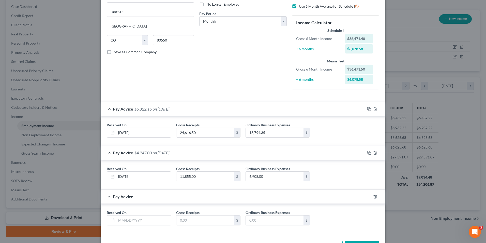
click at [126, 214] on div "Received On *" at bounding box center [138, 218] width 69 height 16
type input "[DATE]"
click at [191, 221] on input "text" at bounding box center [206, 220] width 58 height 10
type input "3,082.00"
drag, startPoint x: 194, startPoint y: 220, endPoint x: 199, endPoint y: 218, distance: 4.9
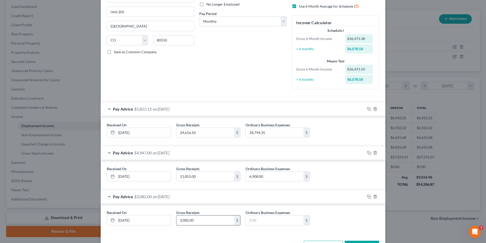
click at [116, 220] on div "Received On * [DATE] Gross Receipts 3,082.00 $ Ordinary Business Expenses $" at bounding box center [243, 220] width 278 height 20
type input "3,082.00"
click at [198, 223] on input "text" at bounding box center [206, 220] width 58 height 10
type input "500.00"
click at [386, 224] on div "Edit Income Source × Employment Type * Select Full or [DEMOGRAPHIC_DATA] Employ…" at bounding box center [243, 121] width 486 height 243
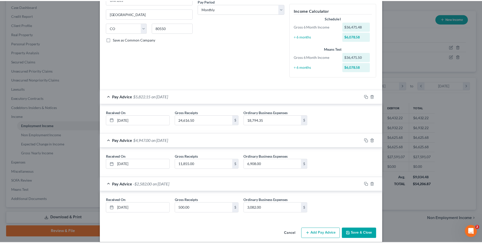
scroll to position [88, 0]
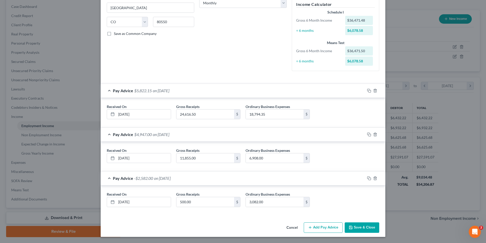
click at [365, 228] on button "Save & Close" at bounding box center [362, 227] width 35 height 11
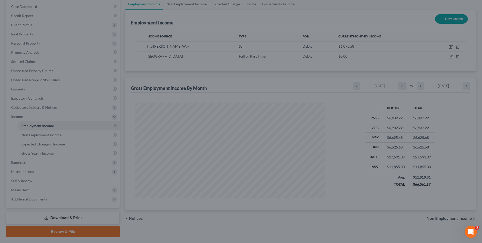
scroll to position [254245, 254141]
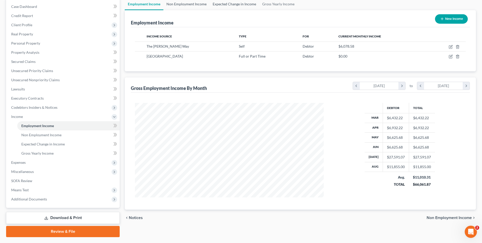
drag, startPoint x: 172, startPoint y: 0, endPoint x: 246, endPoint y: 7, distance: 74.3
click at [172, 0] on link "Non Employment Income" at bounding box center [187, 4] width 46 height 12
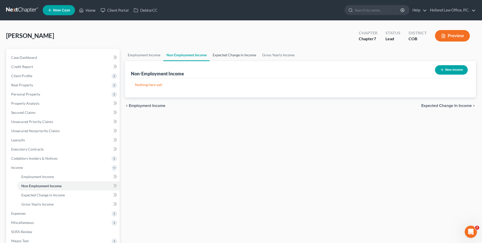
click at [239, 58] on link "Expected Change in Income" at bounding box center [235, 55] width 50 height 12
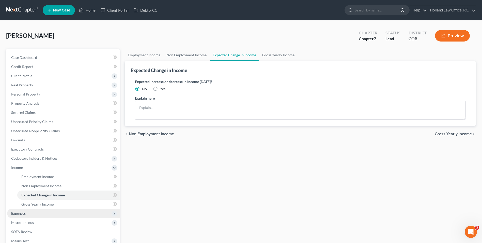
click at [27, 212] on span "Expenses" at bounding box center [63, 213] width 113 height 9
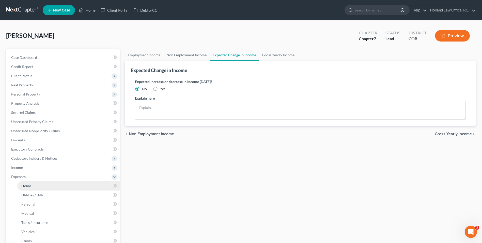
click at [53, 188] on link "Home" at bounding box center [68, 185] width 102 height 9
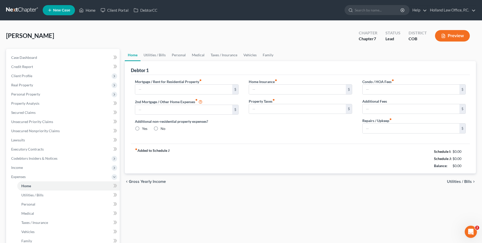
type input "1,425.00"
type input "0.00"
radio input "true"
type input "18.00"
type input "0.00"
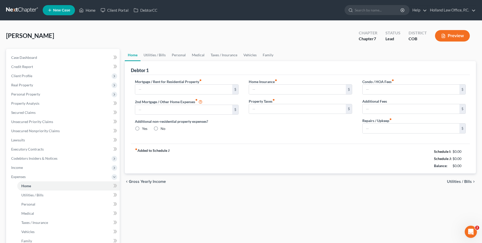
type input "0.00"
click at [153, 57] on link "Utilities / Bills" at bounding box center [155, 55] width 28 height 12
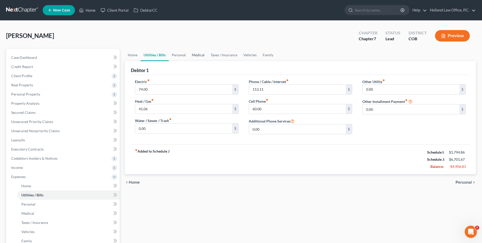
click at [190, 55] on link "Medical" at bounding box center [198, 55] width 19 height 12
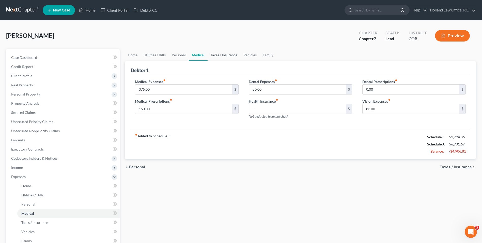
click at [225, 56] on link "Taxes / Insurance" at bounding box center [224, 55] width 33 height 12
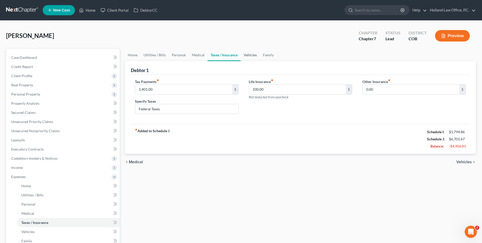
click at [252, 56] on link "Vehicles" at bounding box center [250, 55] width 19 height 12
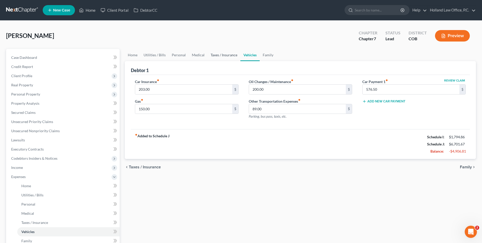
click at [227, 54] on link "Taxes / Insurance" at bounding box center [224, 55] width 33 height 12
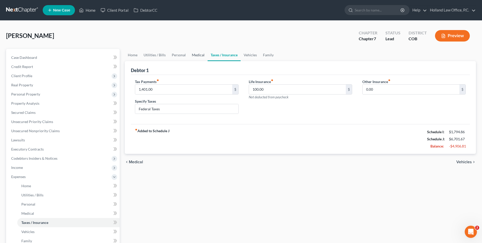
click at [192, 54] on link "Medical" at bounding box center [198, 55] width 19 height 12
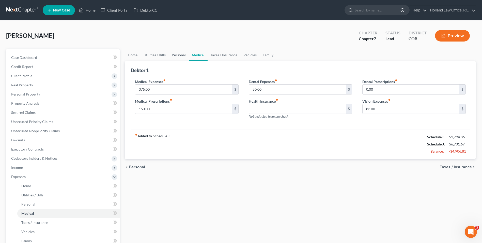
click at [174, 55] on link "Personal" at bounding box center [179, 55] width 20 height 12
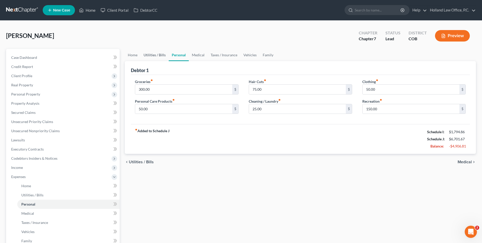
click at [162, 57] on link "Utilities / Bills" at bounding box center [155, 55] width 28 height 12
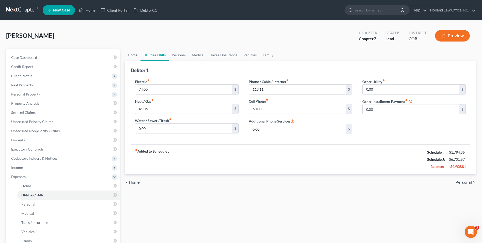
click at [129, 58] on link "Home" at bounding box center [133, 55] width 16 height 12
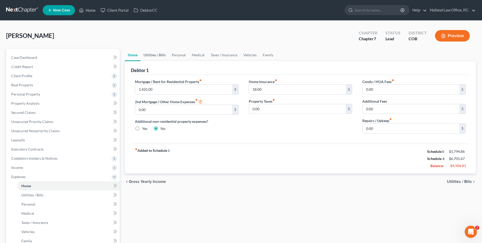
click at [158, 58] on link "Utilities / Bills" at bounding box center [155, 55] width 28 height 12
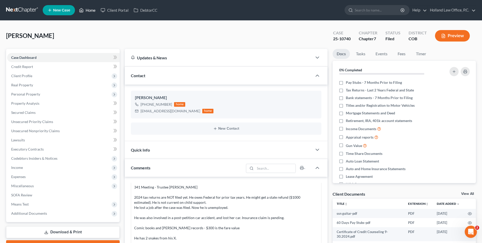
click at [95, 9] on link "Home" at bounding box center [88, 10] width 22 height 9
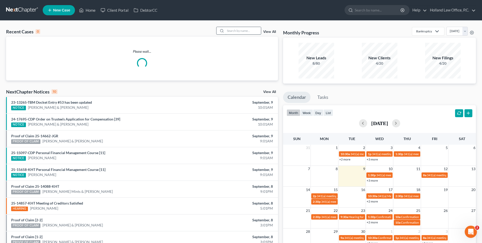
click at [258, 31] on input "search" at bounding box center [244, 30] width 36 height 7
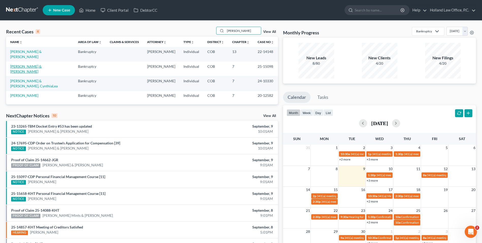
type input "Vincent"
click at [41, 64] on link "Vincent, Lucas & Ashlee" at bounding box center [26, 68] width 32 height 9
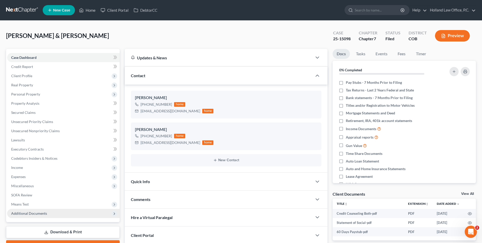
click at [33, 215] on span "Additional Documents" at bounding box center [29, 213] width 36 height 4
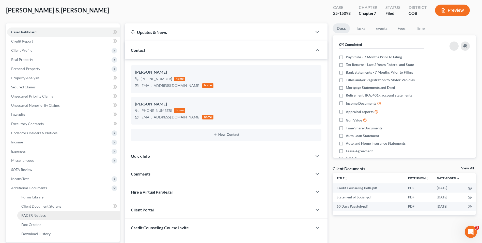
click at [40, 214] on span "PACER Notices" at bounding box center [33, 215] width 24 height 4
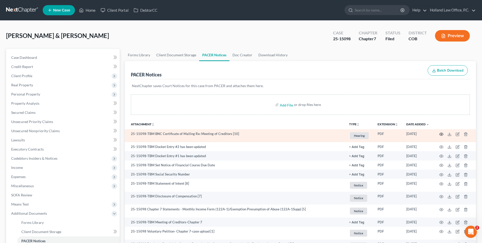
click at [442, 133] on icon "button" at bounding box center [442, 134] width 4 height 3
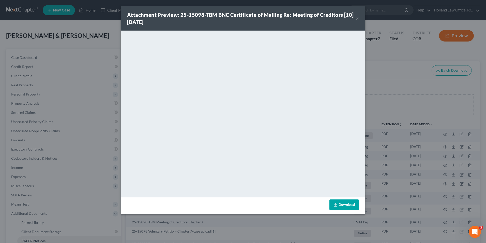
click at [358, 19] on button "×" at bounding box center [358, 18] width 4 height 6
